Goal: Task Accomplishment & Management: Manage account settings

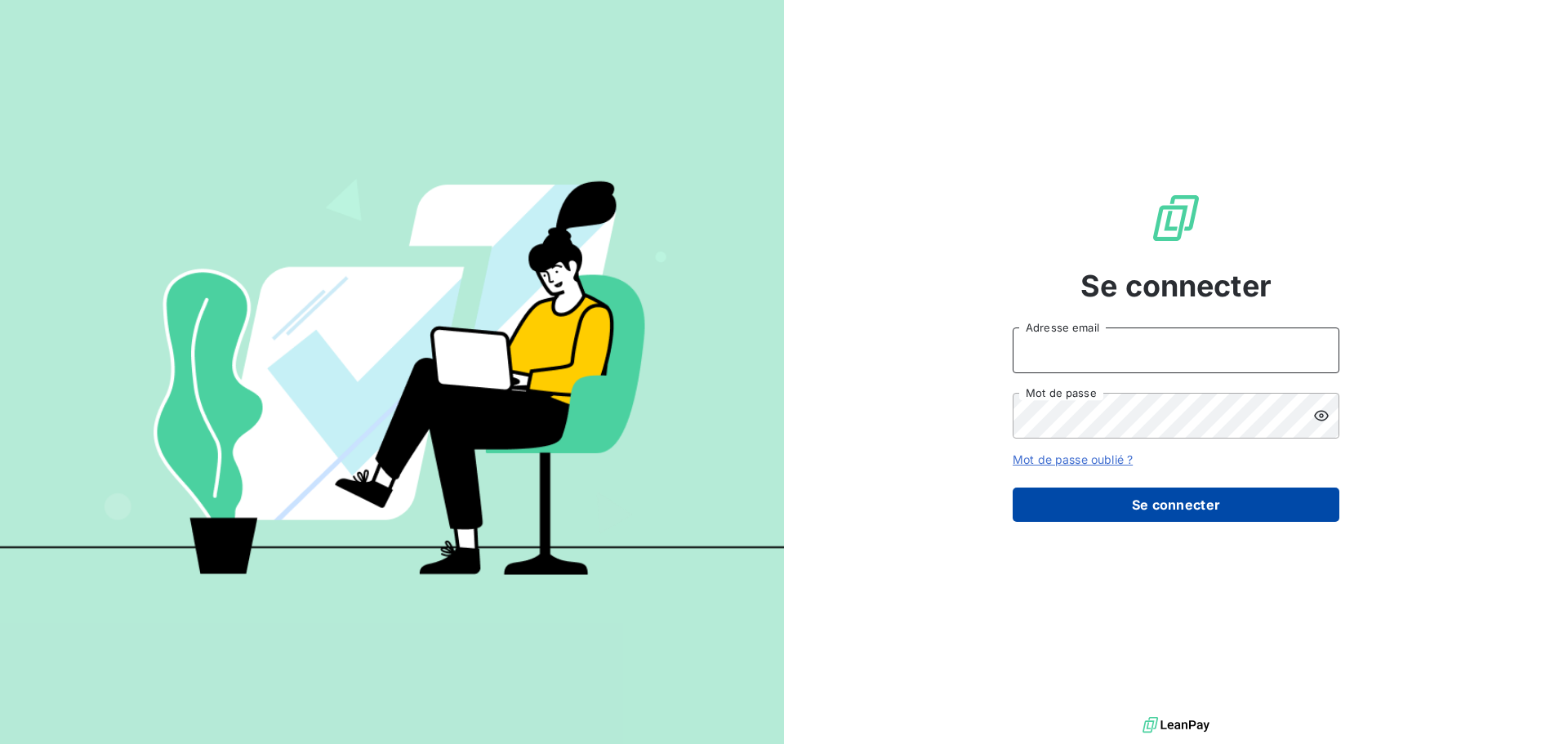
type input "[PERSON_NAME][EMAIL_ADDRESS][DOMAIN_NAME]"
click at [1143, 506] on button "Se connecter" at bounding box center [1176, 505] width 327 height 34
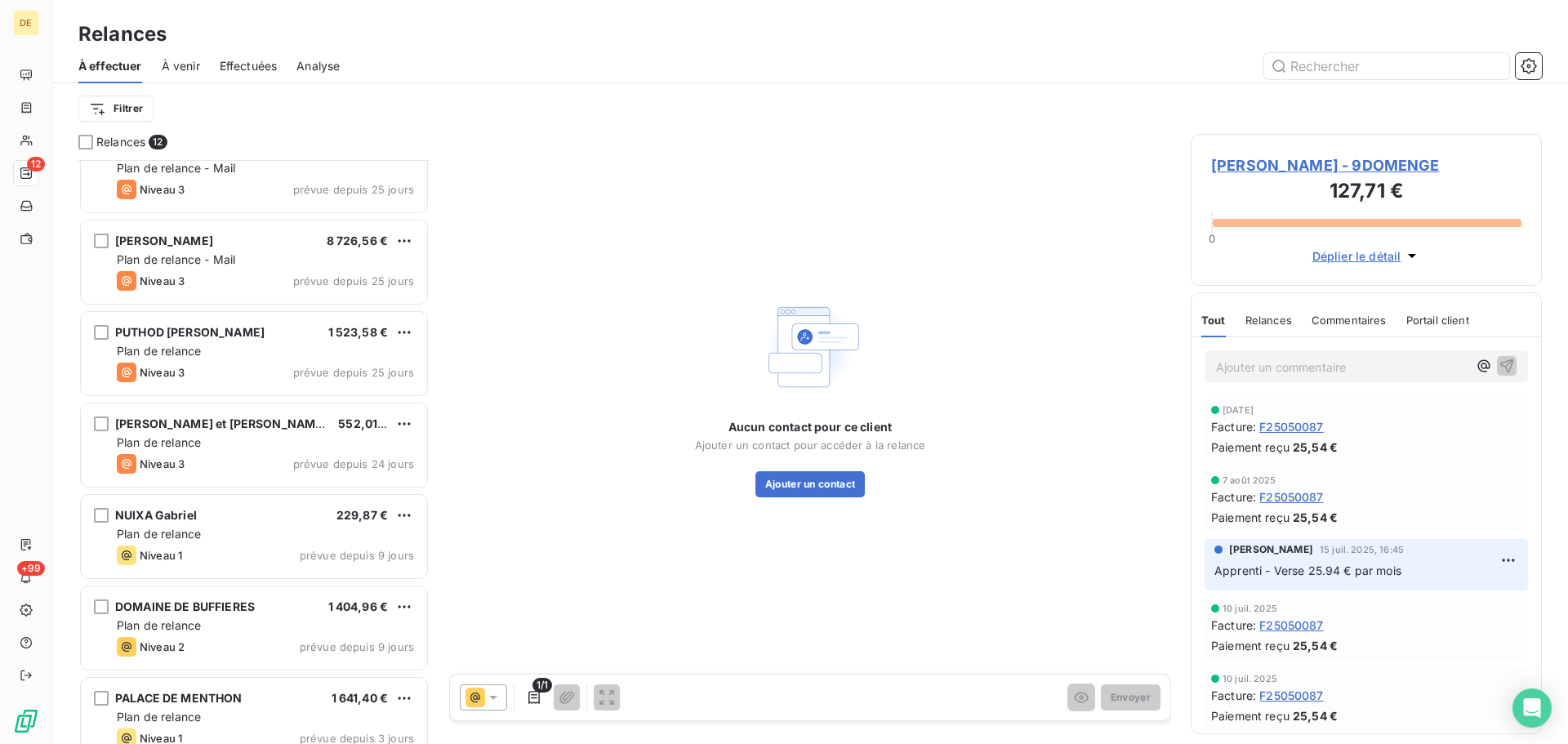
scroll to position [246, 0]
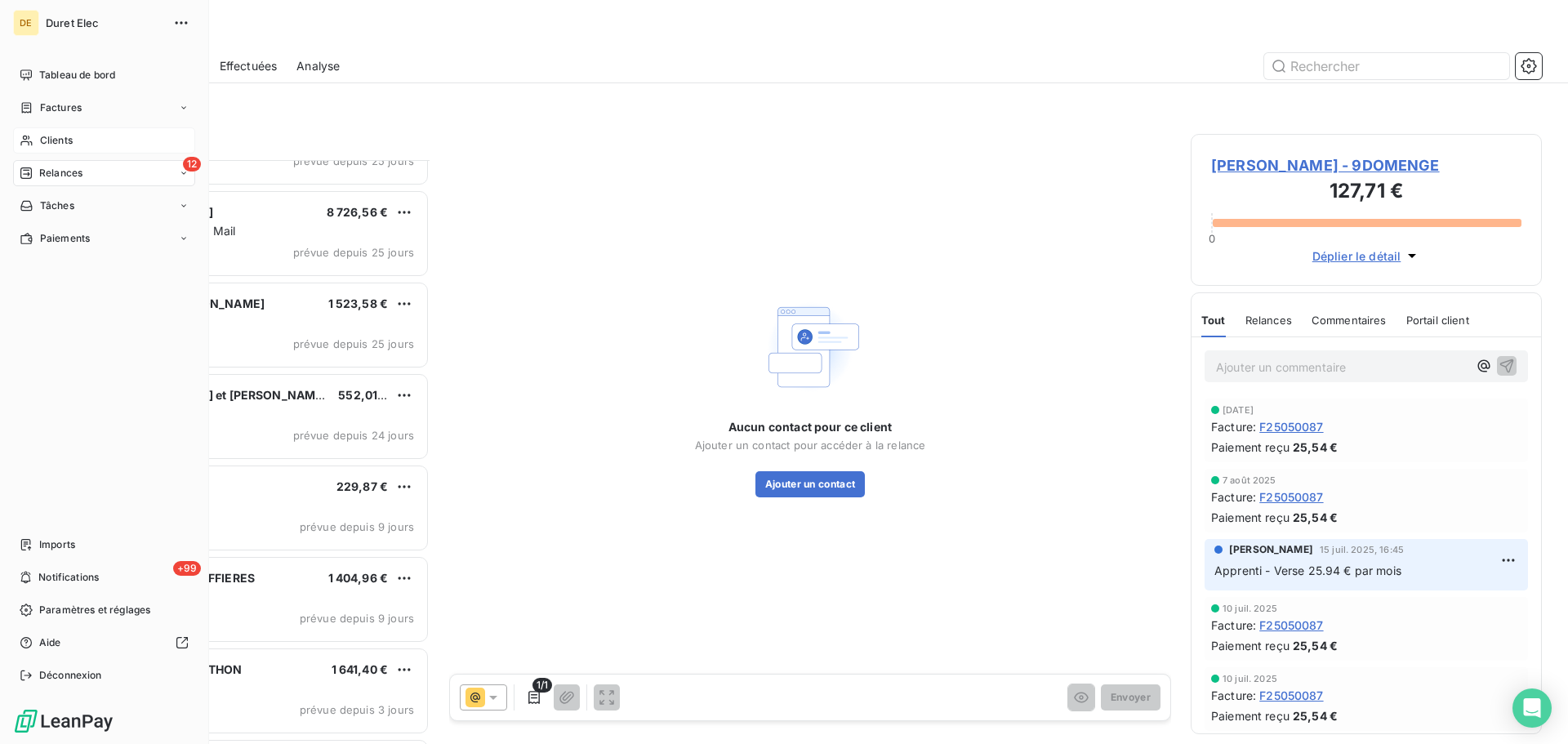
click at [46, 139] on span "Clients" at bounding box center [56, 140] width 33 height 15
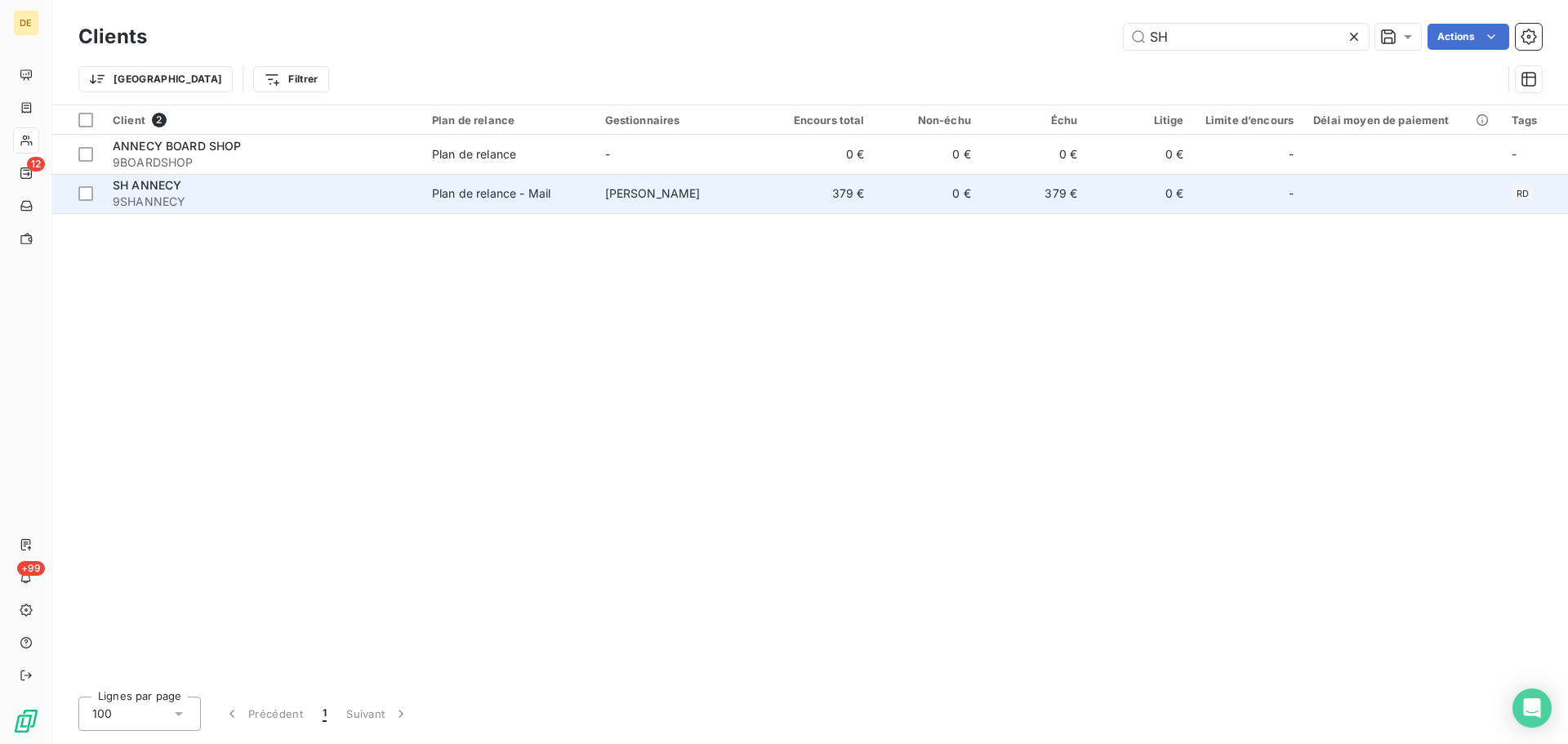
type input "SH"
click at [536, 198] on div "Plan de relance - Mail" at bounding box center [490, 193] width 119 height 17
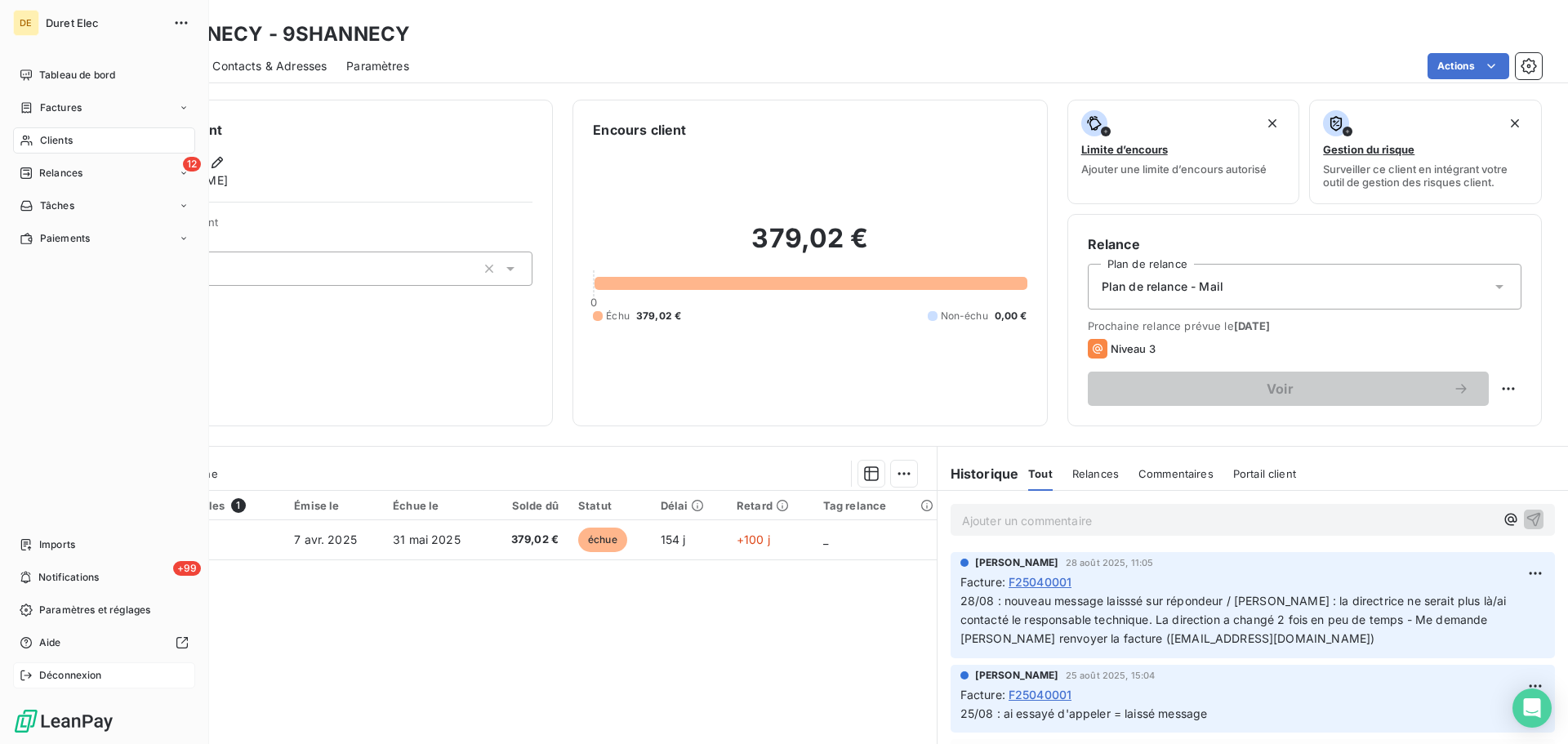
click at [33, 674] on div "Déconnexion" at bounding box center [104, 675] width 182 height 26
